Goal: Task Accomplishment & Management: Use online tool/utility

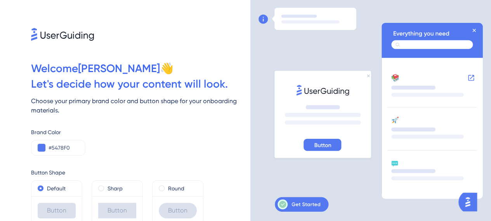
scroll to position [31, 0]
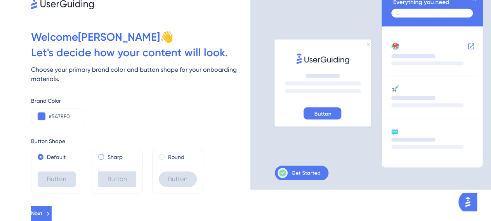
click at [105, 159] on div "Sharp" at bounding box center [117, 157] width 38 height 9
click at [167, 160] on div "Round" at bounding box center [178, 157] width 38 height 9
click at [56, 156] on label "Default" at bounding box center [56, 157] width 19 height 9
click at [166, 153] on div "Round" at bounding box center [178, 157] width 38 height 9
click at [52, 214] on button "Next" at bounding box center [41, 214] width 21 height 16
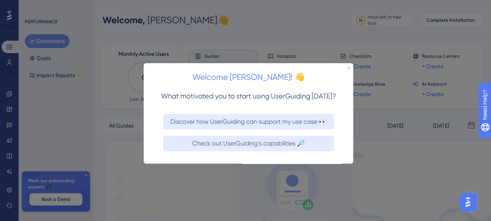
click at [348, 68] on icon "Close Preview" at bounding box center [348, 67] width 3 height 3
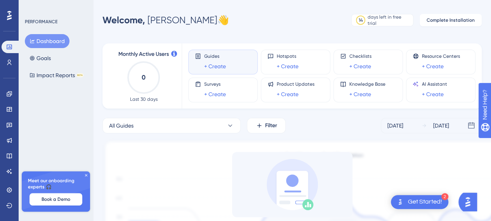
click at [87, 175] on icon at bounding box center [86, 175] width 5 height 5
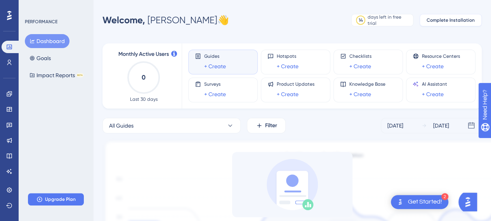
click at [446, 24] on button "Complete Installation" at bounding box center [451, 20] width 62 height 12
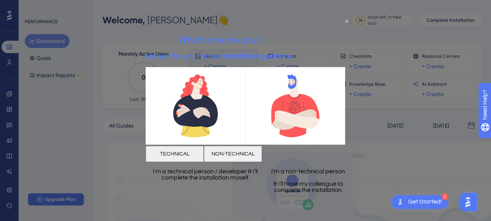
click at [197, 153] on button "TECHNICAL" at bounding box center [175, 154] width 58 height 16
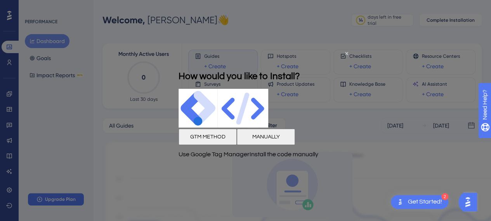
click at [295, 139] on button "MANUALLY" at bounding box center [266, 136] width 58 height 16
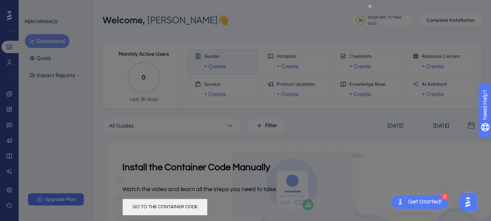
click at [208, 210] on button "GO TO THE CONTAINER CODE" at bounding box center [164, 206] width 85 height 17
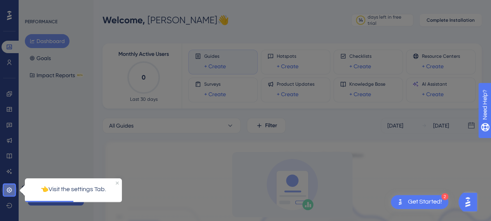
click at [10, 189] on icon at bounding box center [9, 190] width 6 height 6
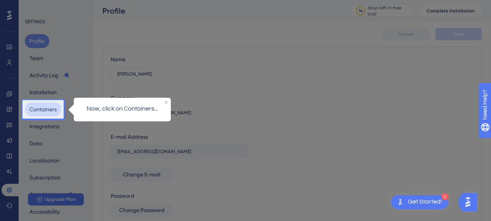
click at [52, 108] on button "Containers" at bounding box center [43, 109] width 36 height 14
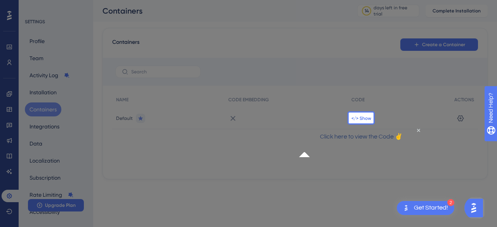
click at [368, 119] on span "</> Show" at bounding box center [361, 118] width 20 height 6
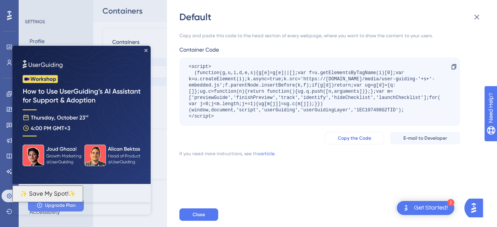
click at [360, 138] on span "Copy the Code" at bounding box center [354, 138] width 33 height 6
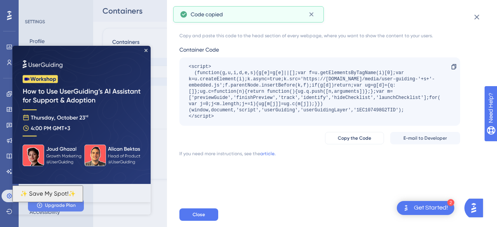
click at [148, 51] on img at bounding box center [81, 115] width 138 height 138
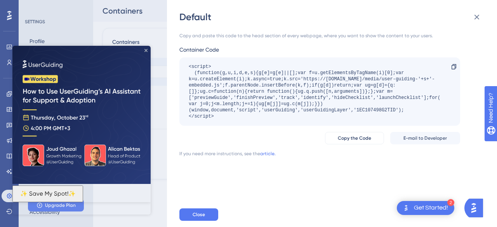
click at [146, 49] on icon "Close Preview" at bounding box center [145, 50] width 3 height 3
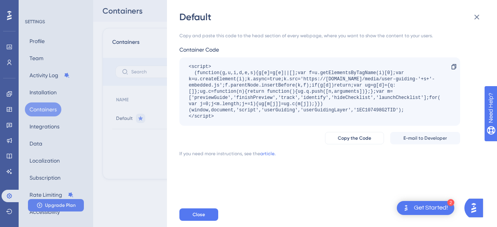
click at [428, 205] on div "Get Started!" at bounding box center [431, 208] width 34 height 9
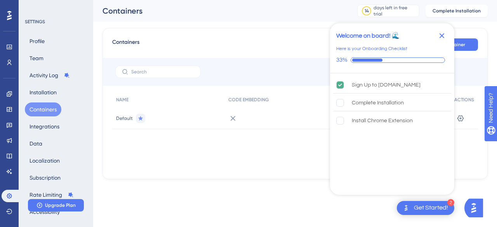
click at [442, 34] on icon "Close Checklist" at bounding box center [441, 35] width 5 height 5
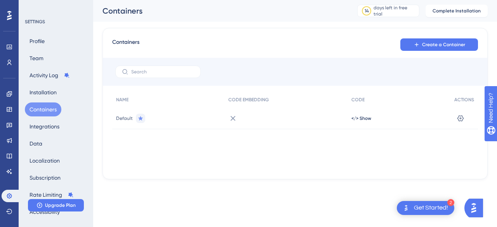
click at [430, 210] on div "Get Started!" at bounding box center [431, 208] width 34 height 9
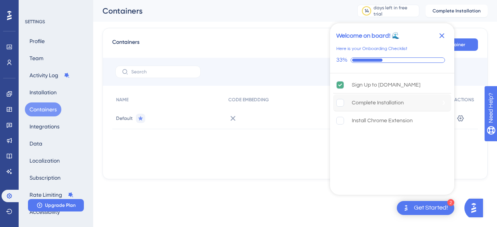
click at [352, 101] on div "Complete Installation" at bounding box center [378, 102] width 52 height 9
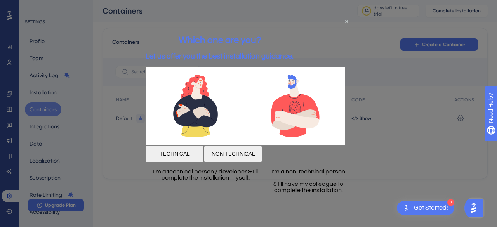
click at [204, 149] on button "TECHNICAL" at bounding box center [175, 154] width 58 height 16
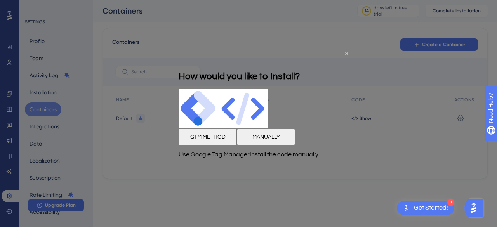
click at [293, 138] on button "MANUALLY" at bounding box center [266, 136] width 58 height 16
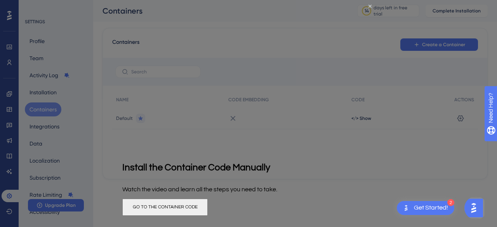
click at [208, 208] on button "GO TO THE CONTAINER CODE" at bounding box center [164, 206] width 85 height 17
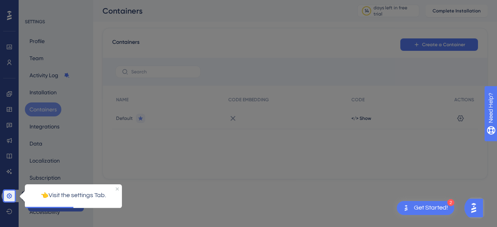
click at [5, 197] on link at bounding box center [11, 196] width 19 height 12
click at [9, 196] on icon at bounding box center [9, 195] width 5 height 5
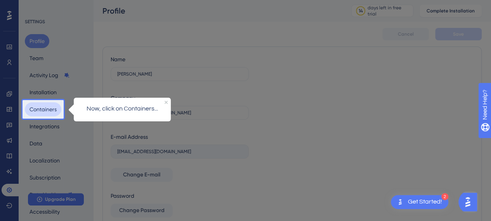
click at [41, 113] on button "Containers" at bounding box center [43, 109] width 36 height 14
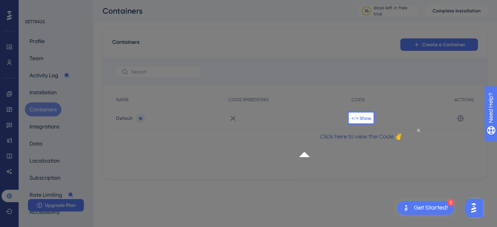
click at [358, 118] on span "</> Show" at bounding box center [361, 118] width 20 height 6
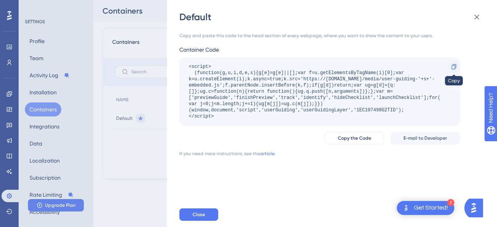
click at [453, 67] on icon at bounding box center [454, 67] width 6 height 6
click at [477, 17] on icon at bounding box center [476, 17] width 5 height 5
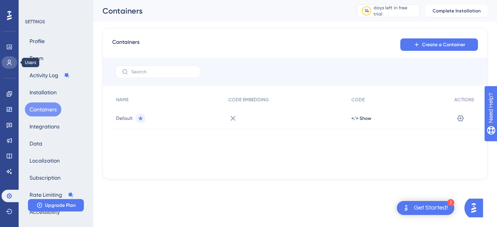
click at [10, 60] on icon at bounding box center [9, 62] width 4 height 5
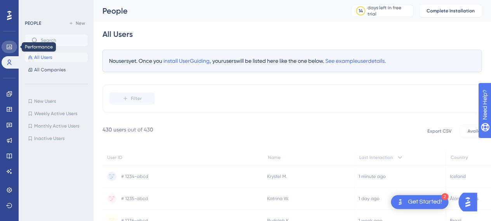
click at [11, 45] on icon at bounding box center [9, 47] width 5 height 5
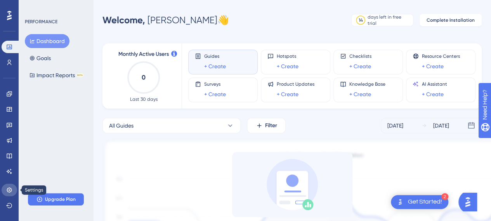
click at [14, 189] on link at bounding box center [10, 190] width 16 height 12
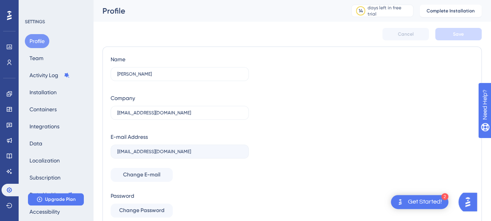
click at [416, 208] on div "2 Get Started!" at bounding box center [419, 202] width 57 height 14
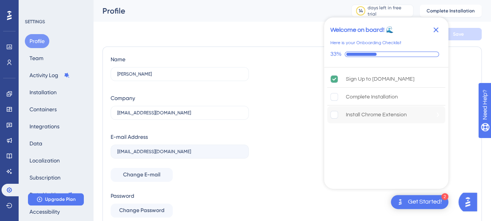
click at [336, 114] on rect "Install Chrome Extension is incomplete." at bounding box center [334, 114] width 7 height 7
